Goal: Task Accomplishment & Management: Use online tool/utility

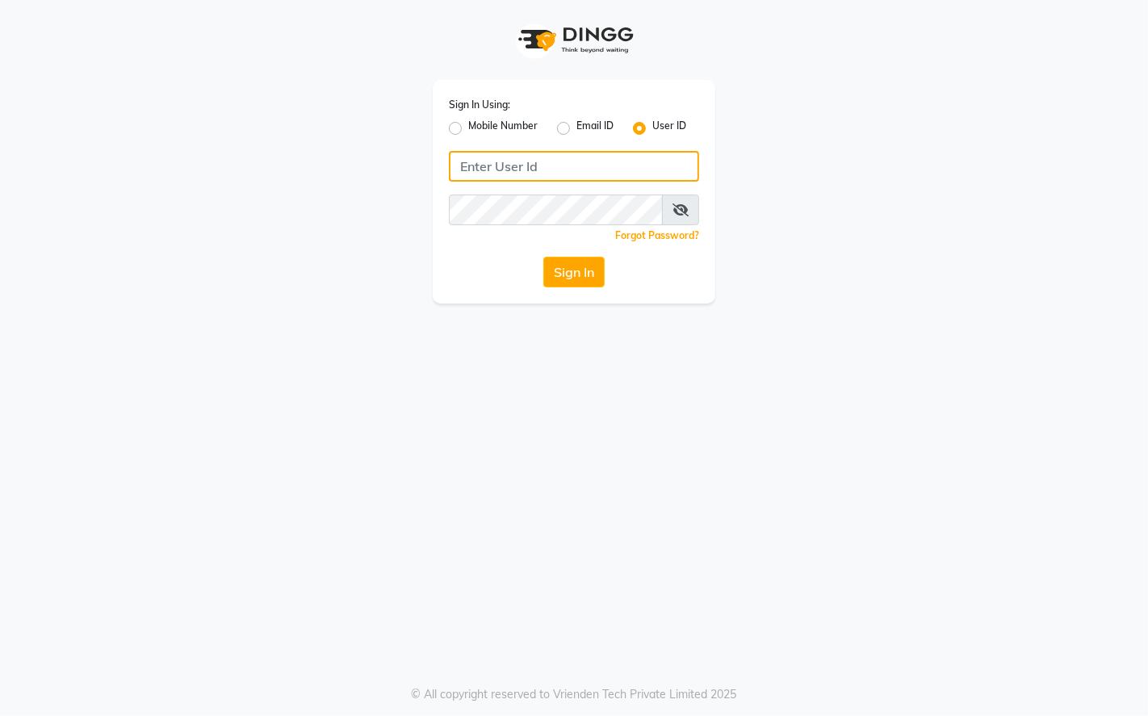
type input "9769624779"
click at [468, 131] on label "Mobile Number" at bounding box center [502, 128] width 69 height 19
click at [468, 129] on input "Mobile Number" at bounding box center [473, 124] width 10 height 10
radio input "true"
radio input "false"
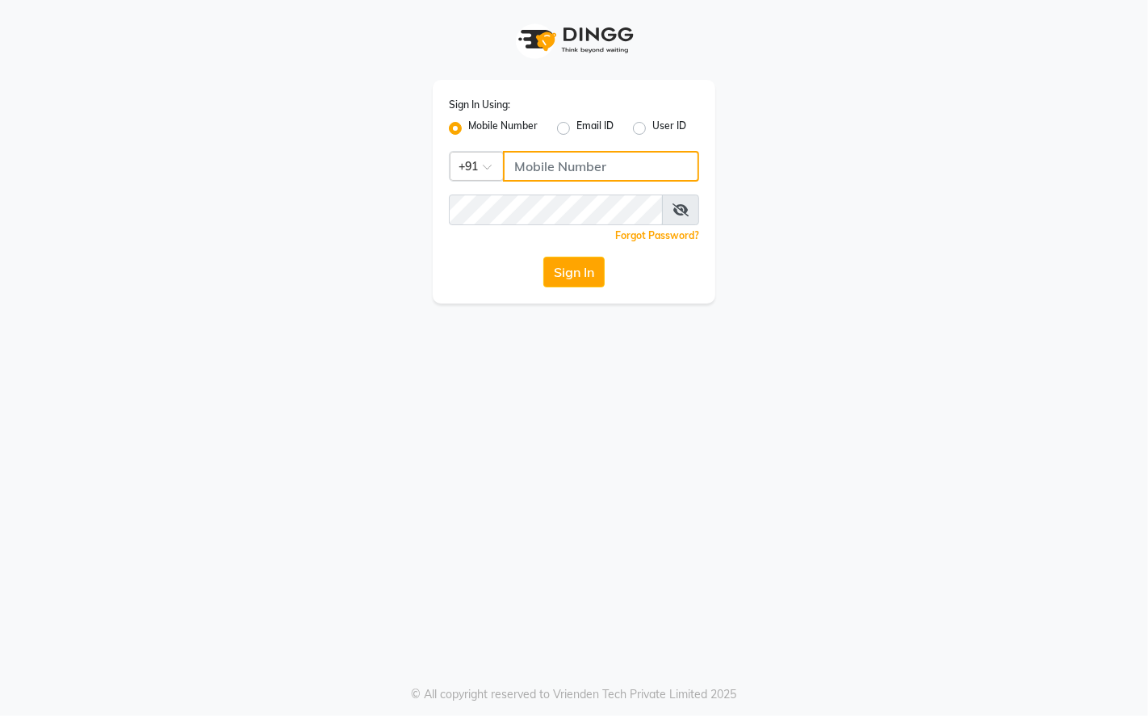
click at [528, 170] on input "Username" at bounding box center [601, 166] width 196 height 31
type input "9769624779"
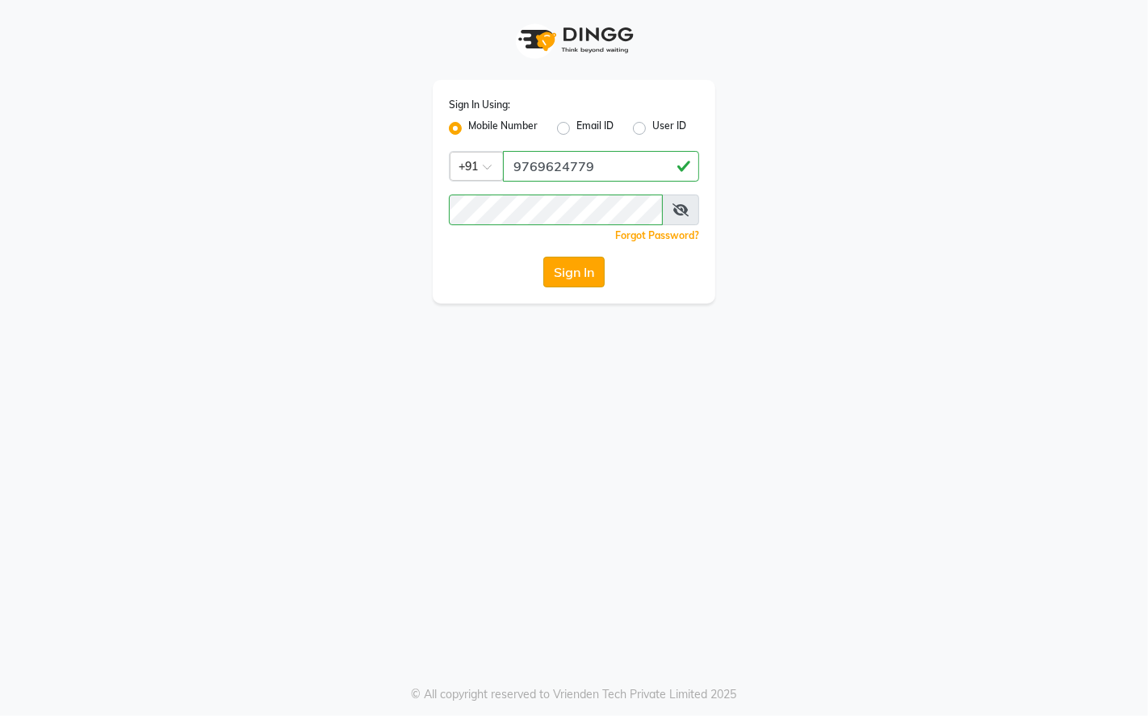
click at [581, 276] on button "Sign In" at bounding box center [573, 272] width 61 height 31
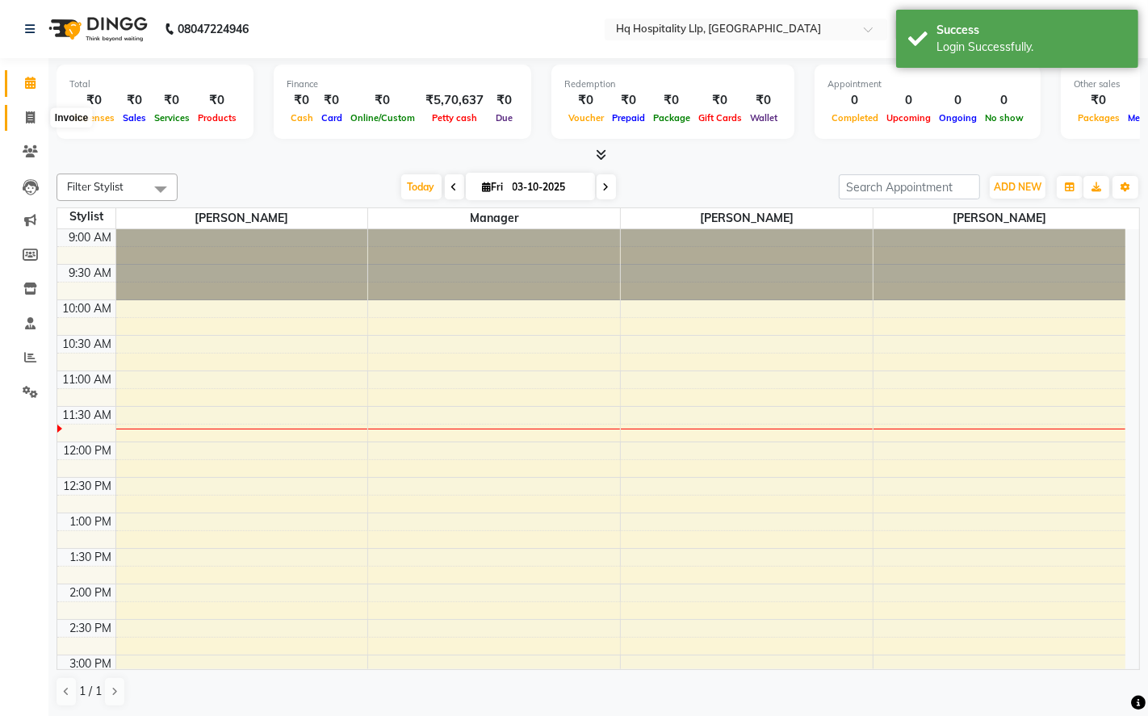
click at [33, 115] on icon at bounding box center [30, 117] width 9 height 12
select select "service"
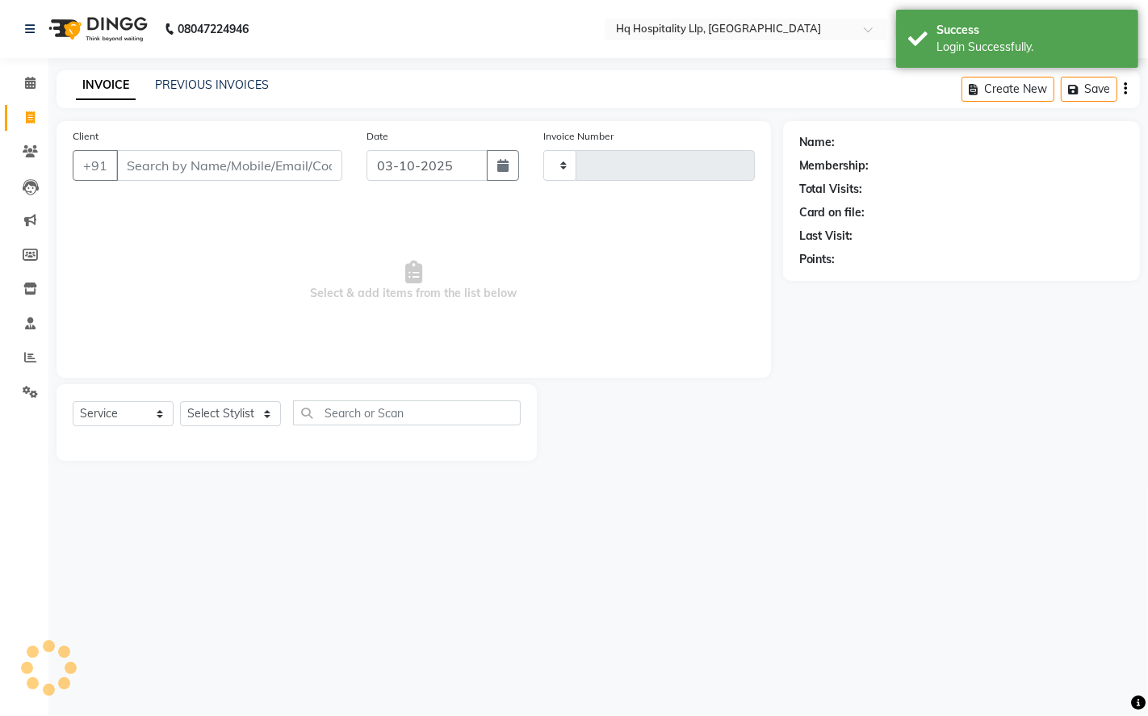
type input "0895"
select select "7197"
click at [236, 77] on link "PREVIOUS INVOICES" at bounding box center [212, 84] width 114 height 15
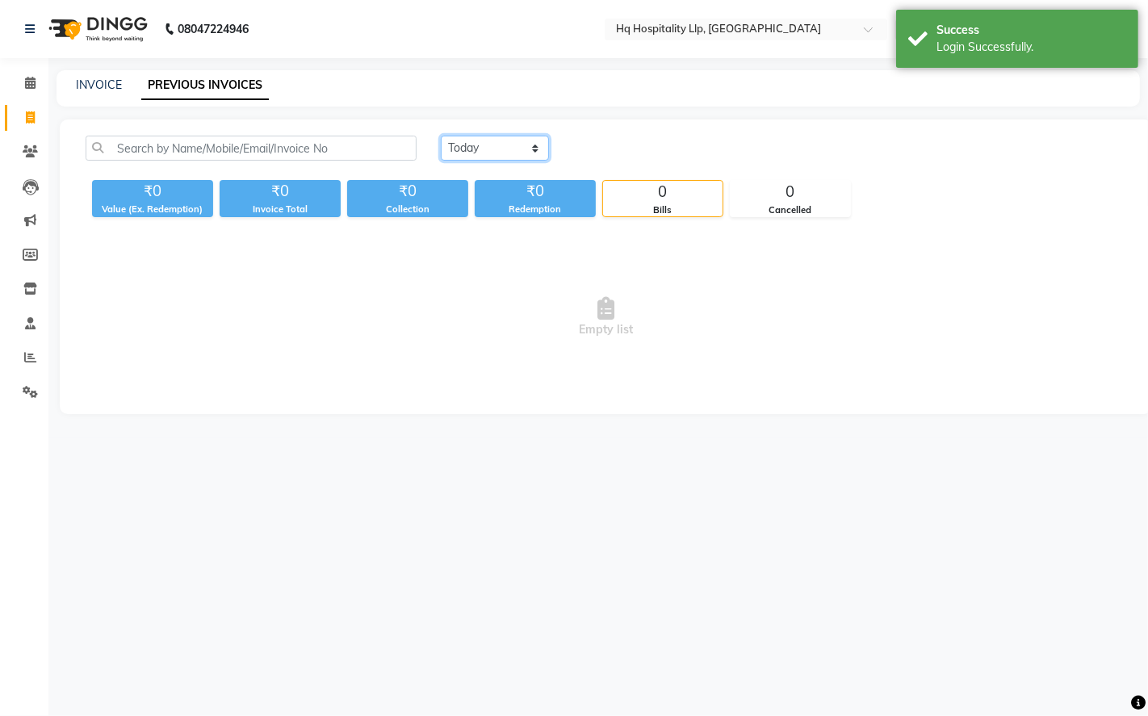
click at [512, 145] on select "Today Yesterday Custom Range" at bounding box center [495, 148] width 108 height 25
select select "yesterday"
click at [441, 136] on select "Today Yesterday Custom Range" at bounding box center [495, 148] width 108 height 25
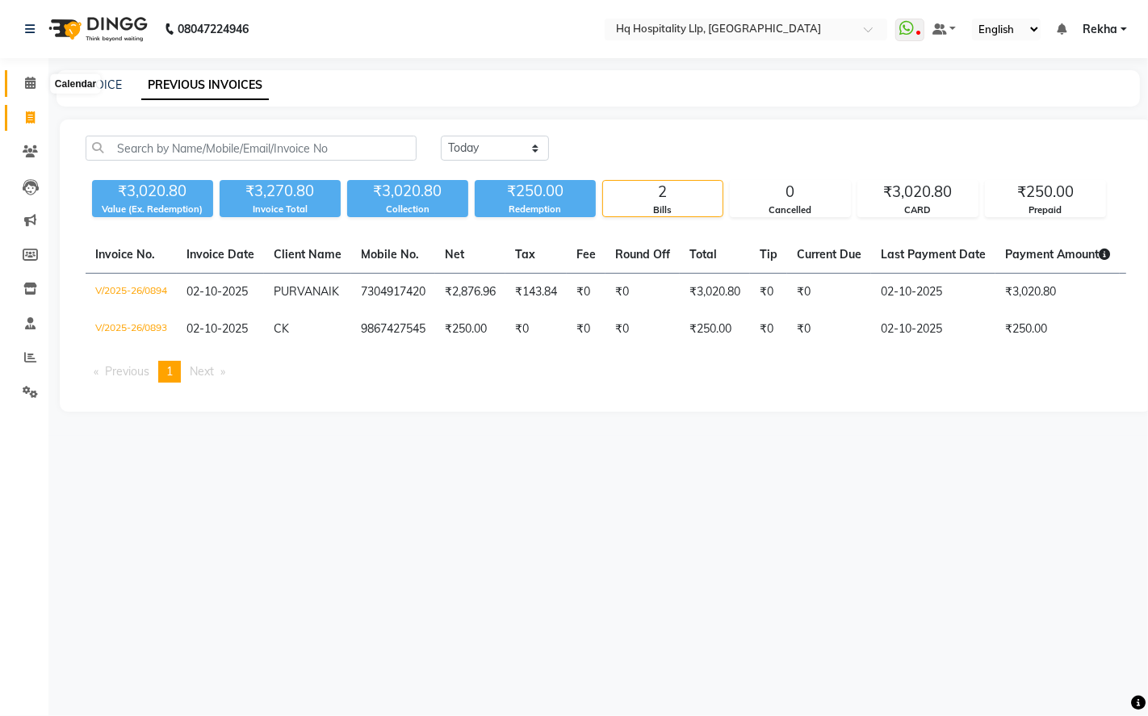
click at [19, 84] on span at bounding box center [30, 83] width 28 height 19
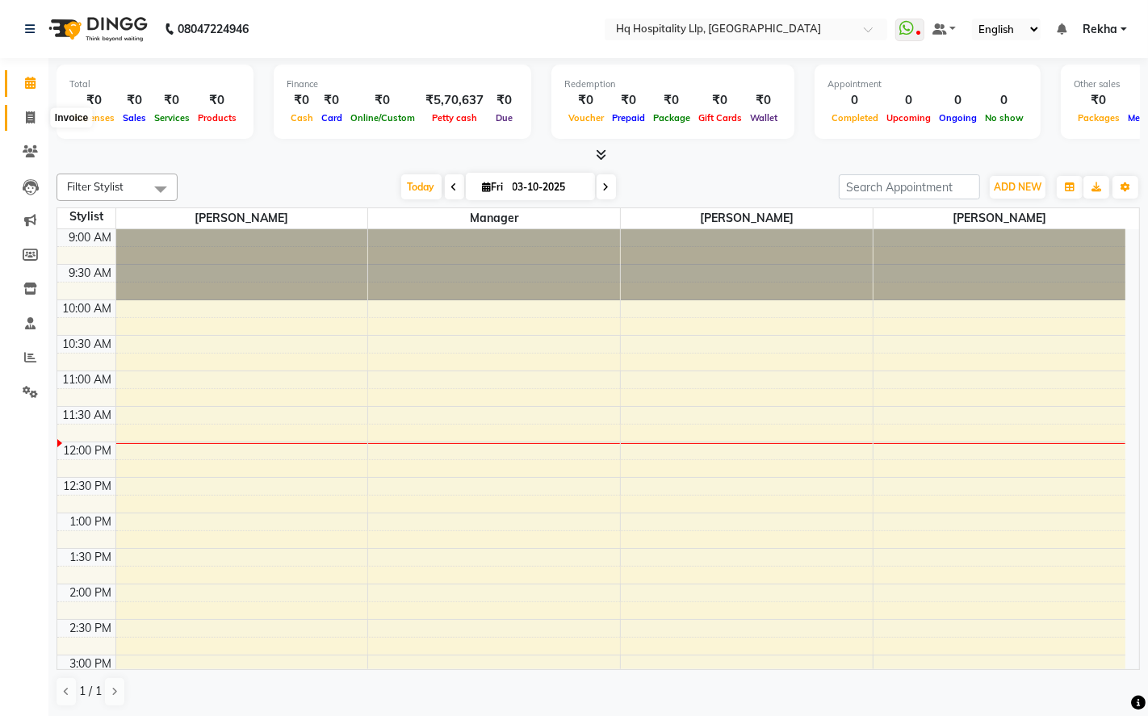
click at [31, 110] on span at bounding box center [30, 118] width 28 height 19
select select "7197"
select select "service"
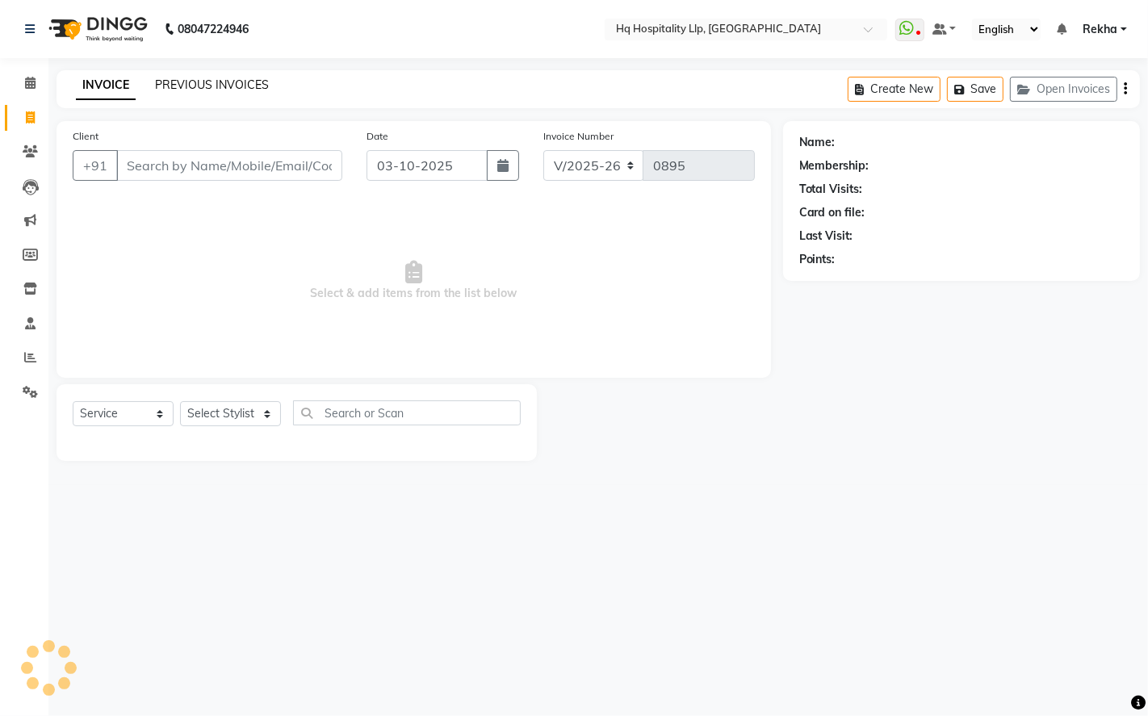
click at [237, 91] on link "PREVIOUS INVOICES" at bounding box center [212, 84] width 114 height 15
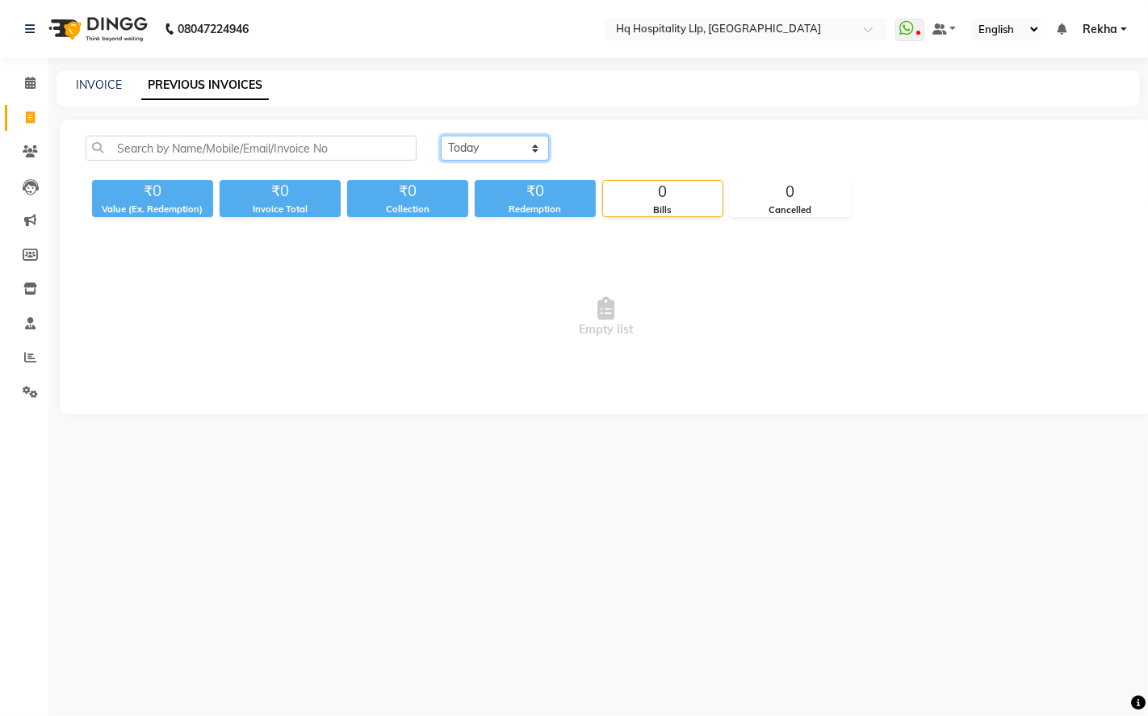
drag, startPoint x: 506, startPoint y: 149, endPoint x: 501, endPoint y: 158, distance: 10.1
click at [506, 149] on select "Today Yesterday Custom Range" at bounding box center [495, 148] width 108 height 25
select select "yesterday"
click at [441, 136] on select "Today Yesterday Custom Range" at bounding box center [495, 148] width 108 height 25
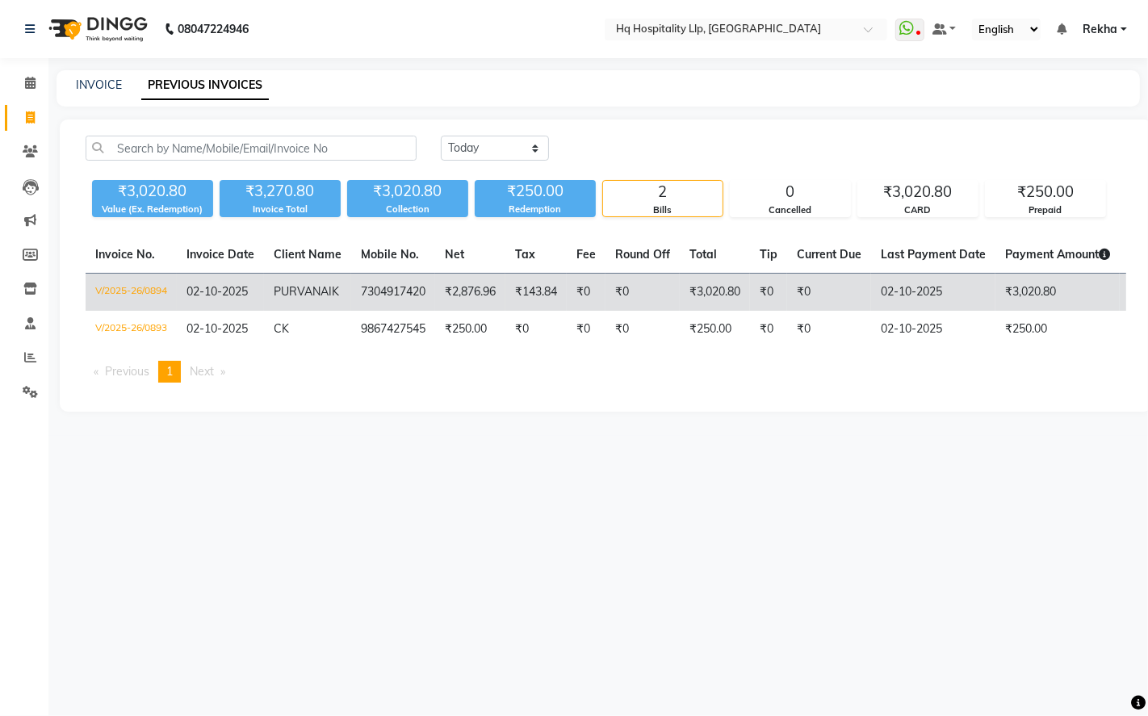
click at [567, 311] on td "₹143.84" at bounding box center [535, 293] width 61 height 38
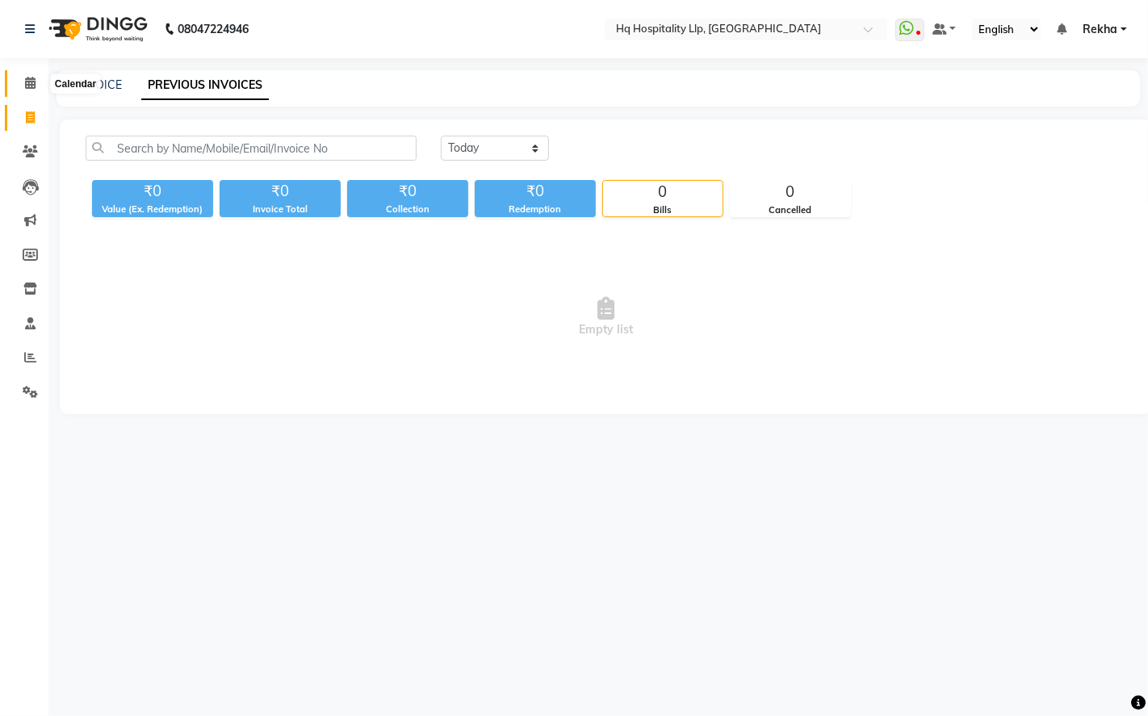
click at [31, 87] on icon at bounding box center [30, 83] width 10 height 12
